Goal: Task Accomplishment & Management: Manage account settings

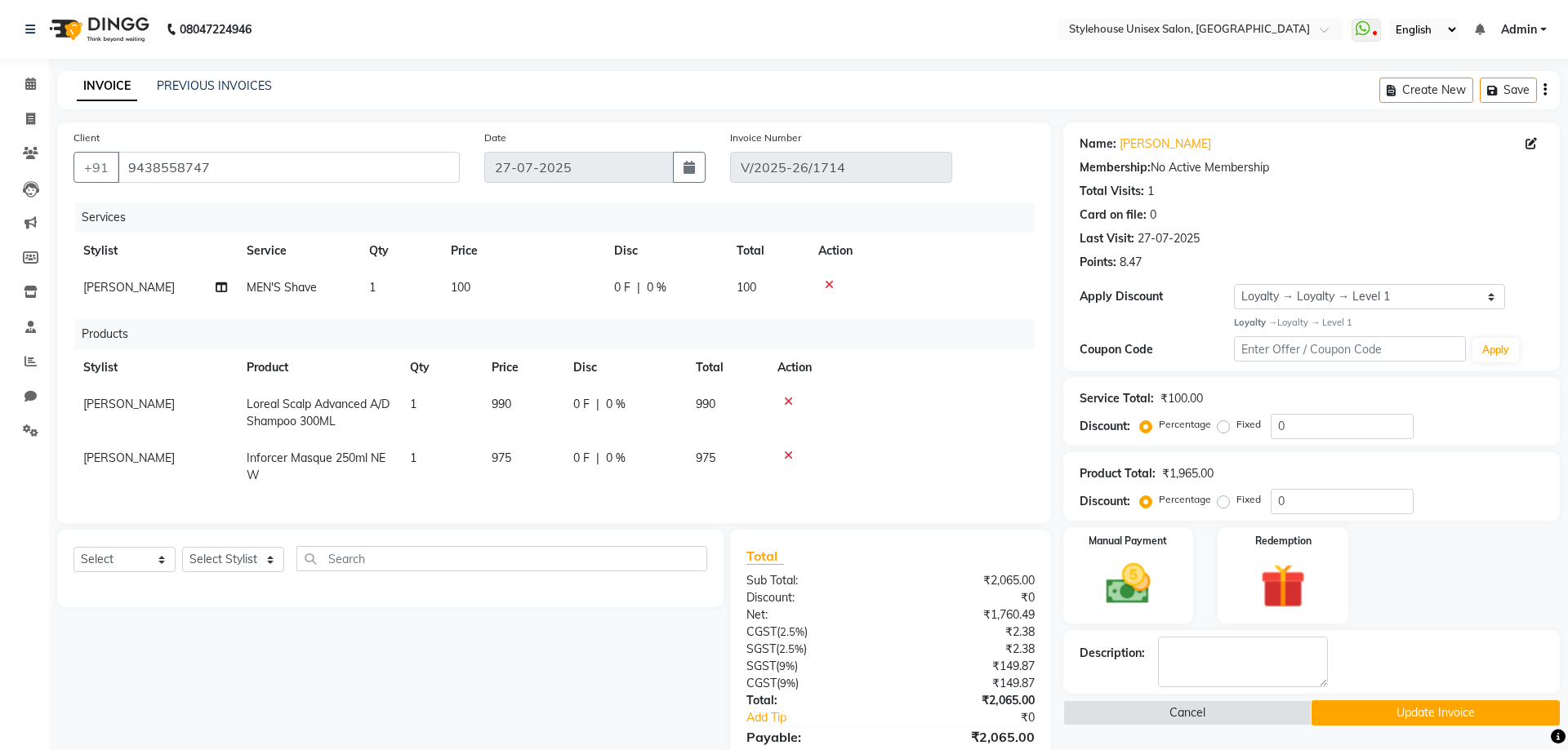
select select "1: Object"
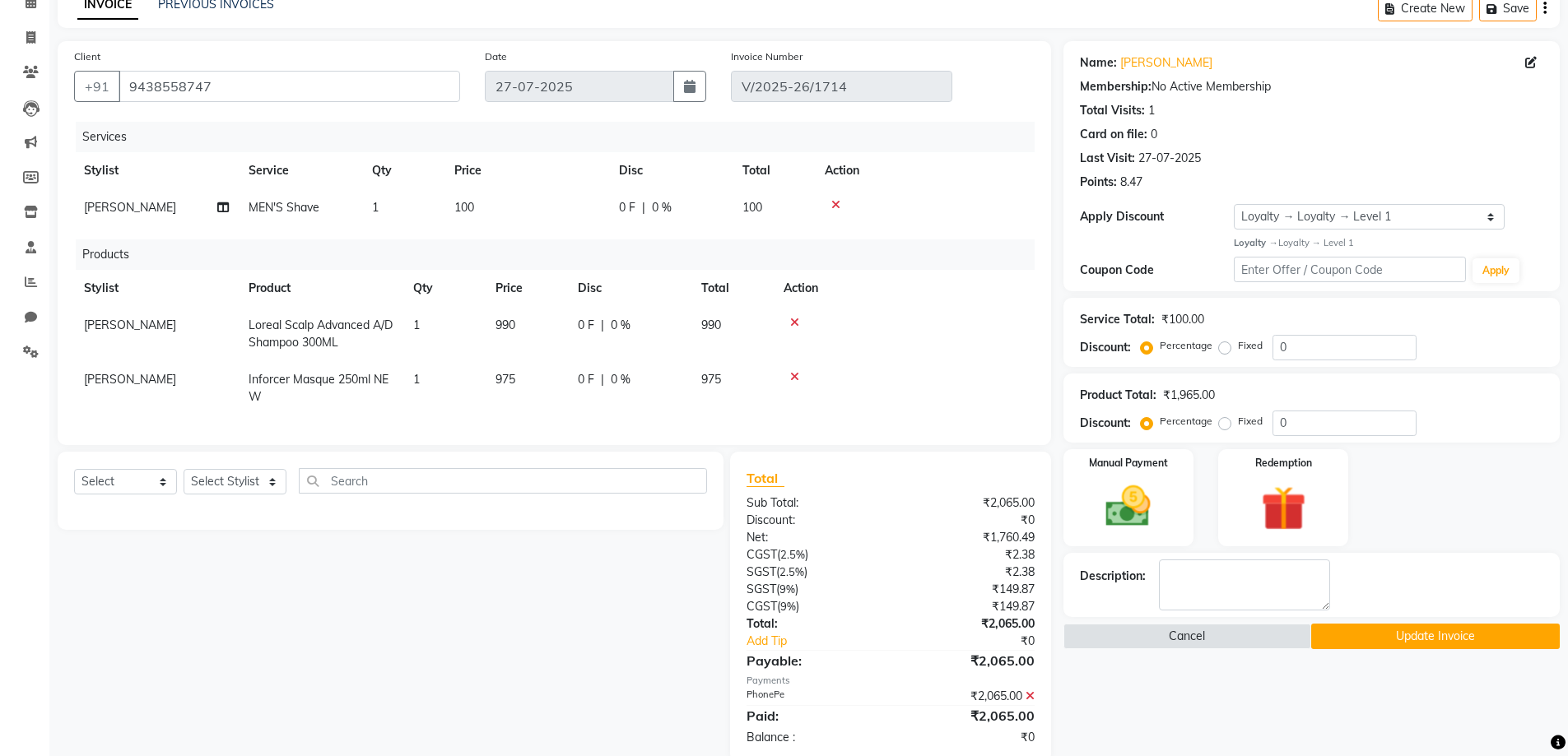
scroll to position [165, 0]
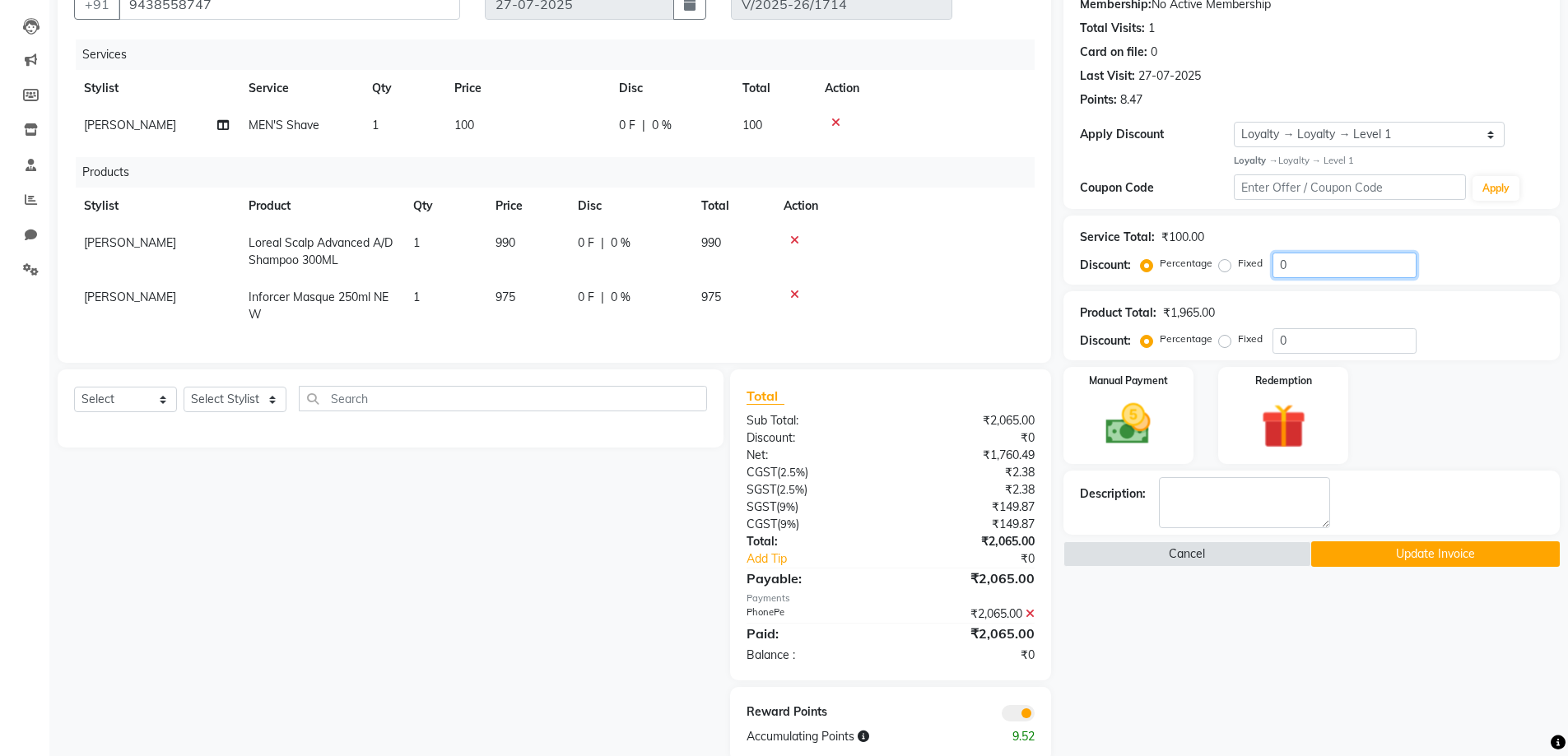
click at [1275, 269] on input "0" at bounding box center [1345, 265] width 144 height 25
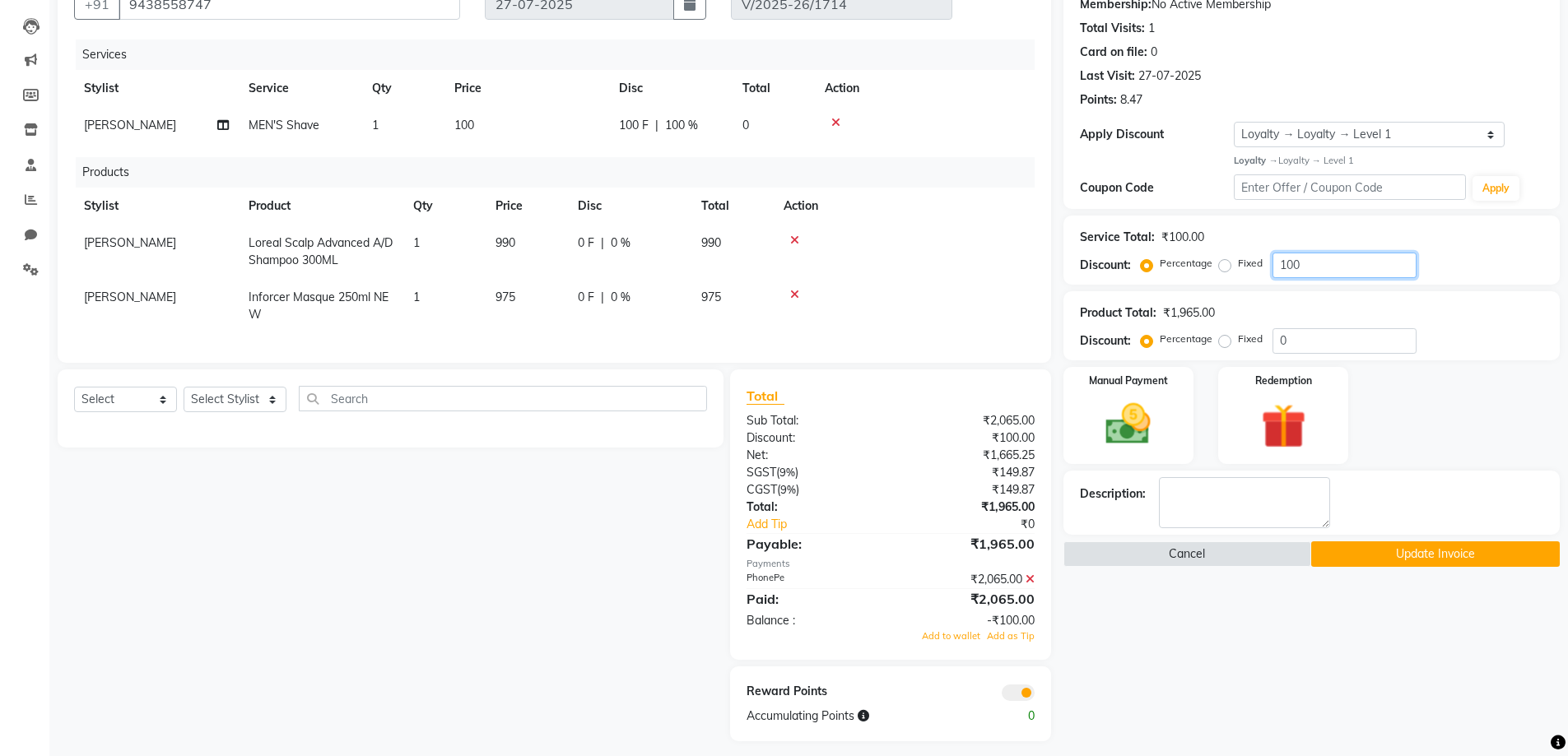
type input "100"
click at [1279, 345] on input "0" at bounding box center [1345, 340] width 144 height 25
type input "50"
click at [1031, 585] on icon at bounding box center [1031, 580] width 9 height 11
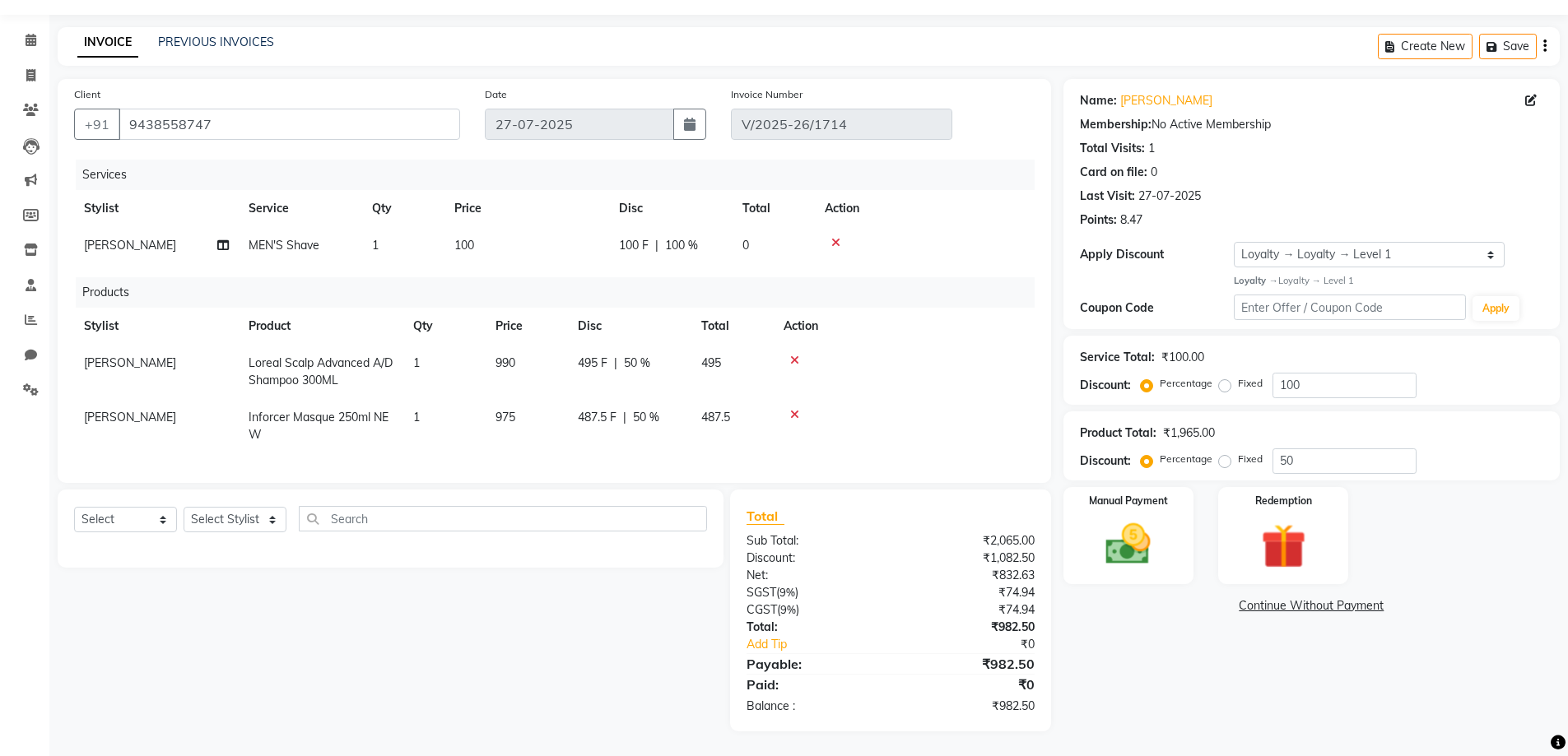
scroll to position [57, 0]
click at [1157, 501] on div "Manual Payment" at bounding box center [1129, 534] width 136 height 101
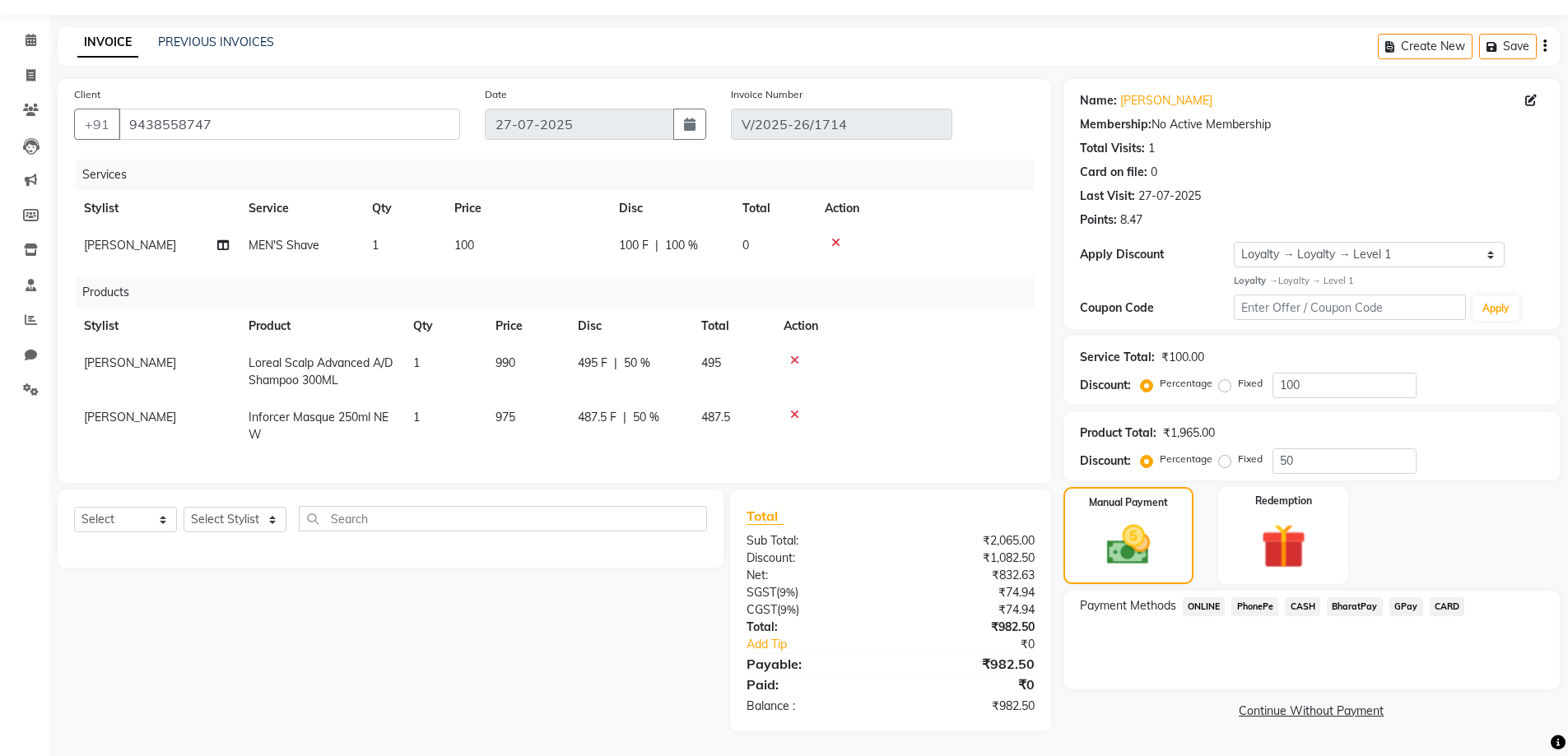
click at [1267, 598] on span "PhonePe" at bounding box center [1255, 607] width 47 height 19
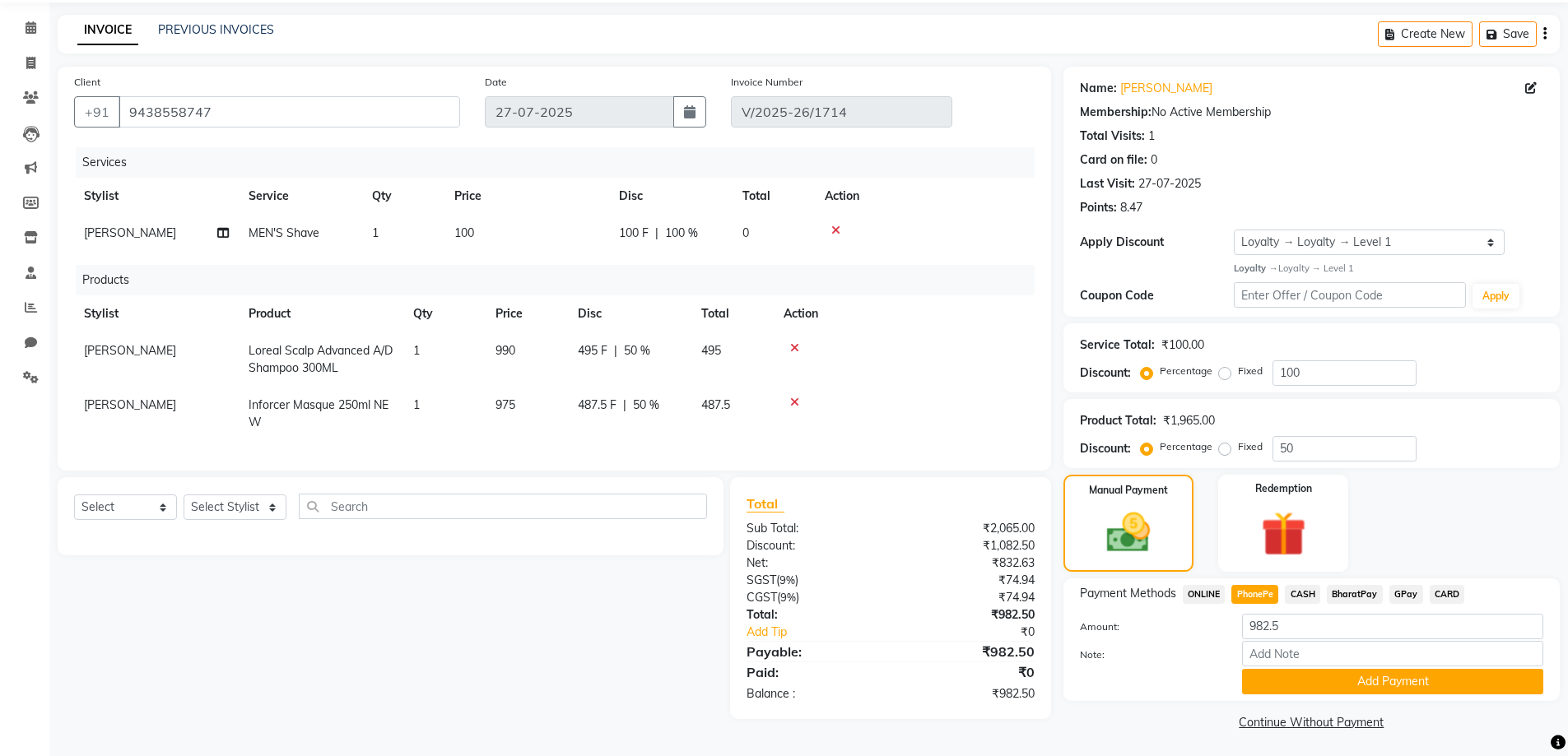
scroll to position [60, 0]
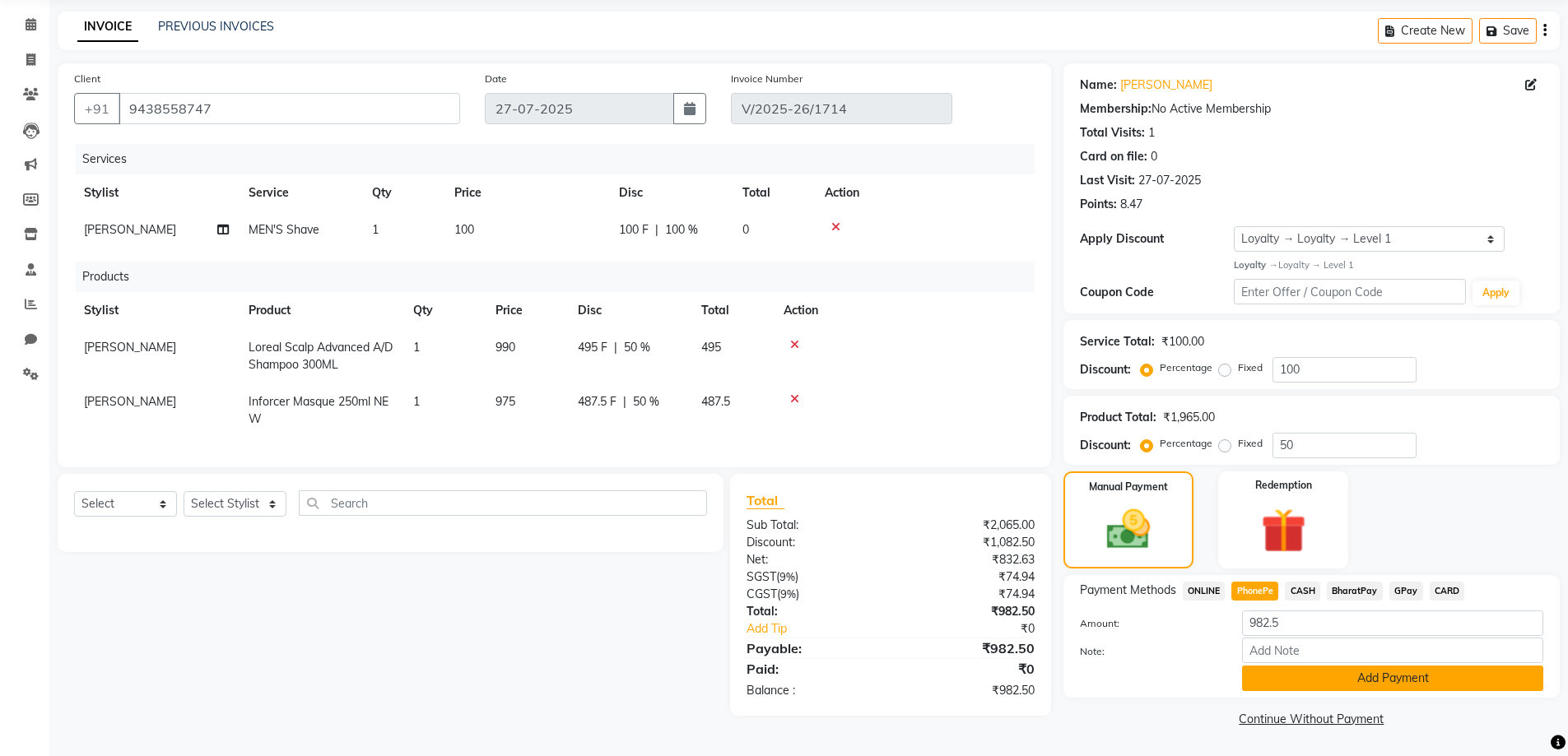
click at [1333, 685] on button "Add Payment" at bounding box center [1394, 678] width 302 height 25
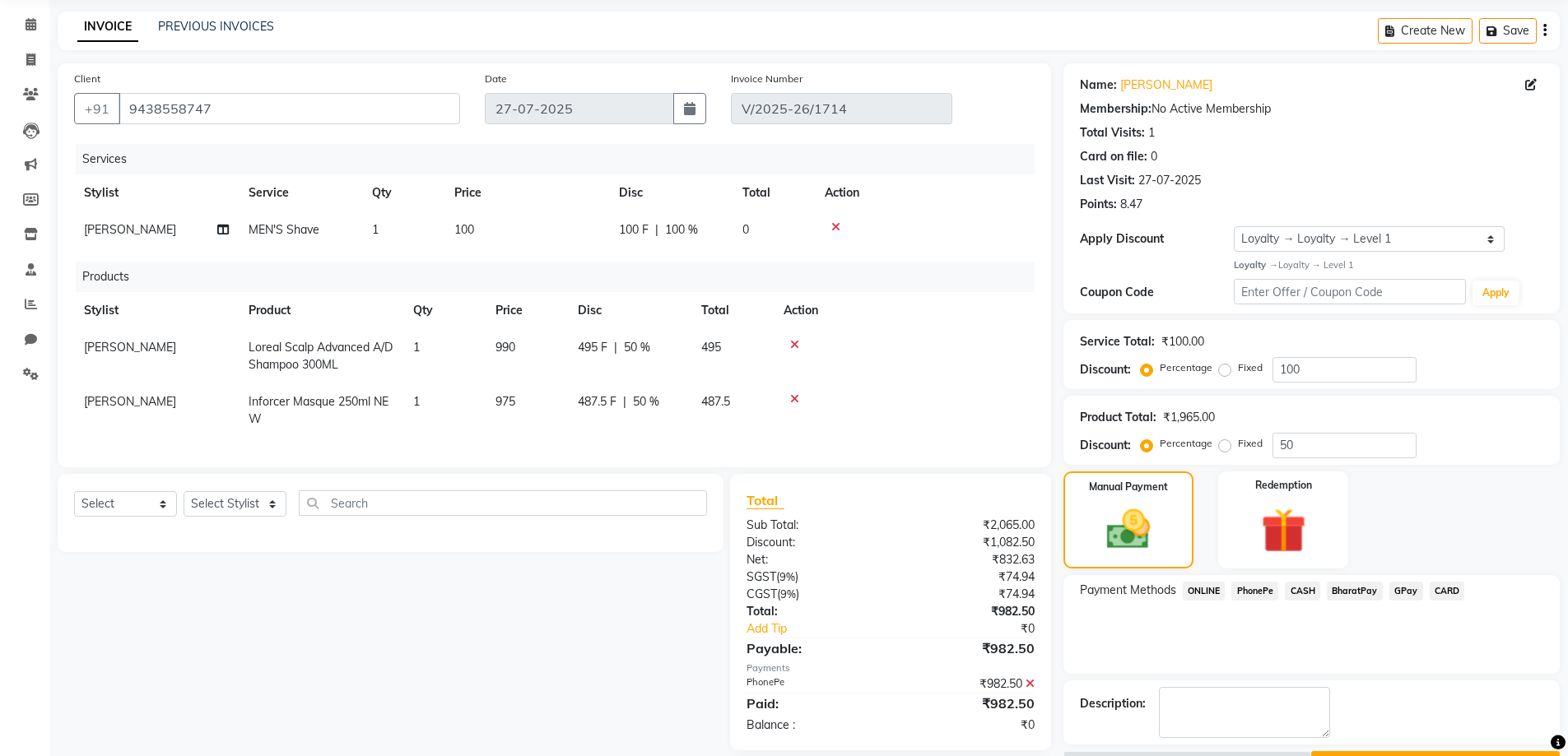
scroll to position [173, 0]
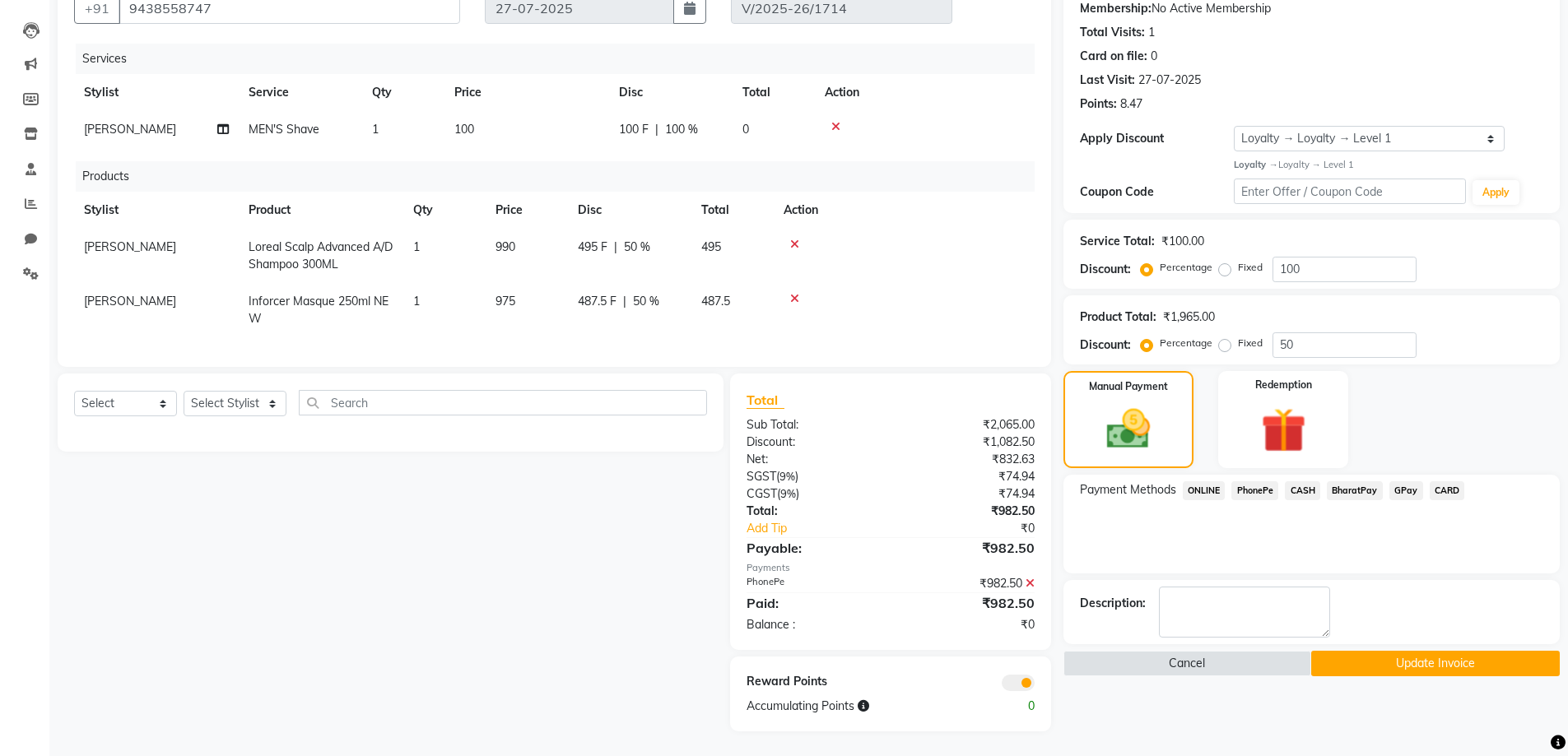
click at [1403, 651] on button "Update Invoice" at bounding box center [1436, 664] width 249 height 25
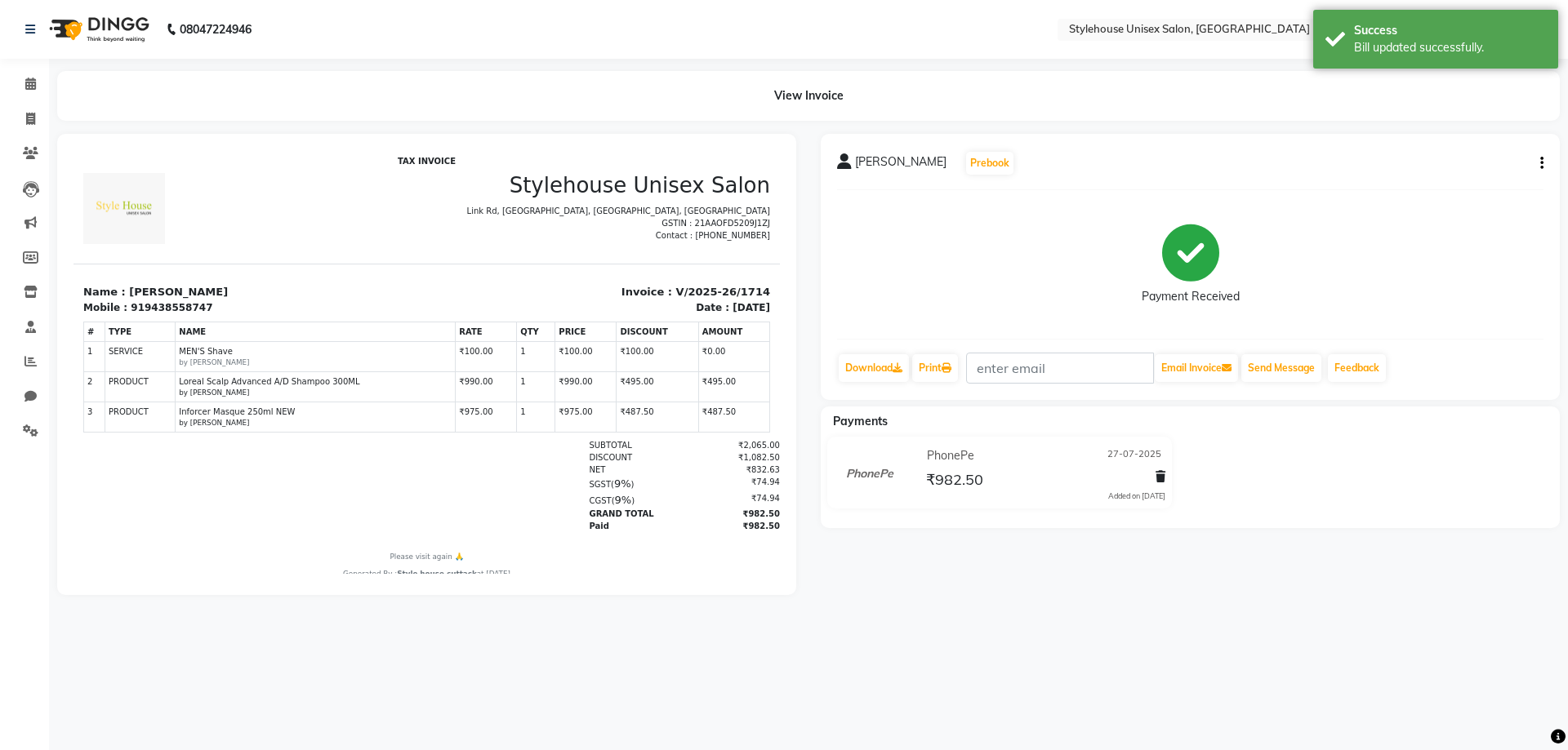
scroll to position [0, 0]
